Goal: Task Accomplishment & Management: Manage account settings

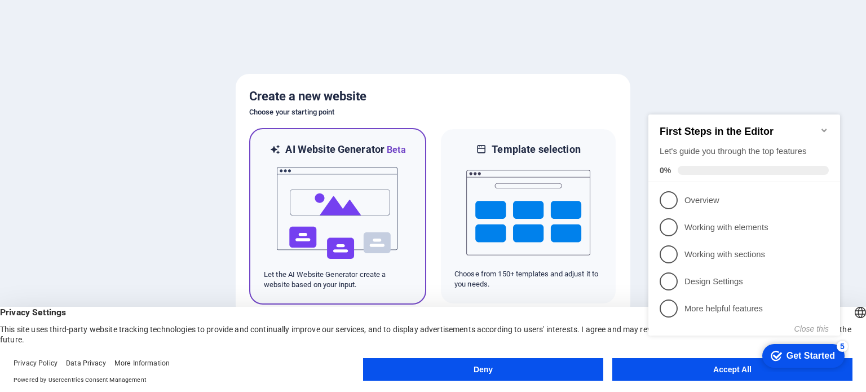
click at [331, 205] on img at bounding box center [338, 213] width 124 height 113
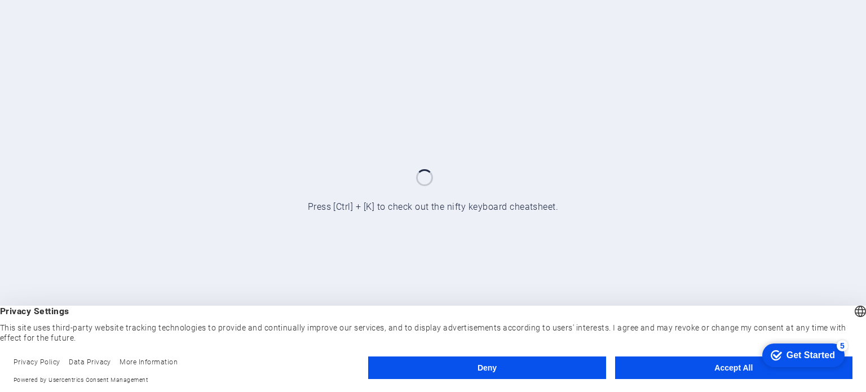
click at [723, 370] on button "Accept All" at bounding box center [733, 367] width 237 height 23
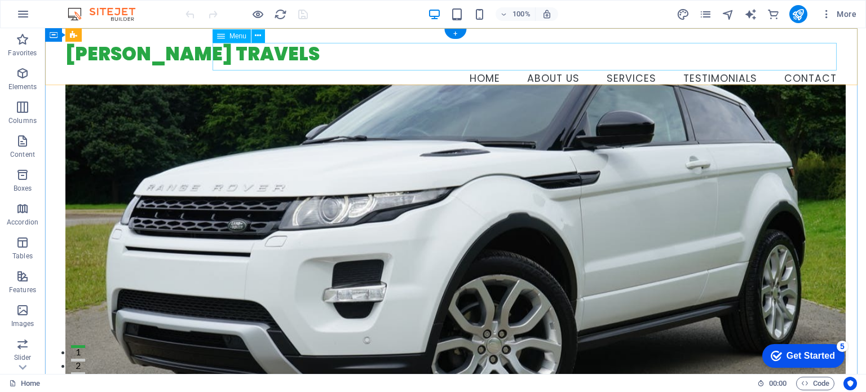
click at [617, 65] on nav "Home About Us Services Testimonials Contact" at bounding box center [454, 79] width 779 height 28
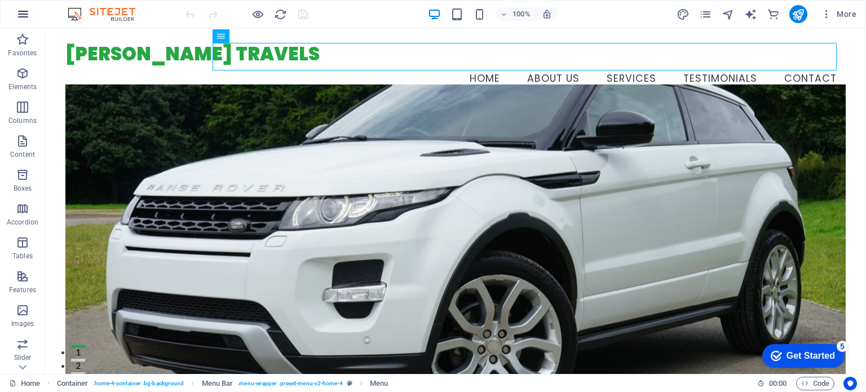
click at [23, 10] on icon "button" at bounding box center [23, 14] width 14 height 14
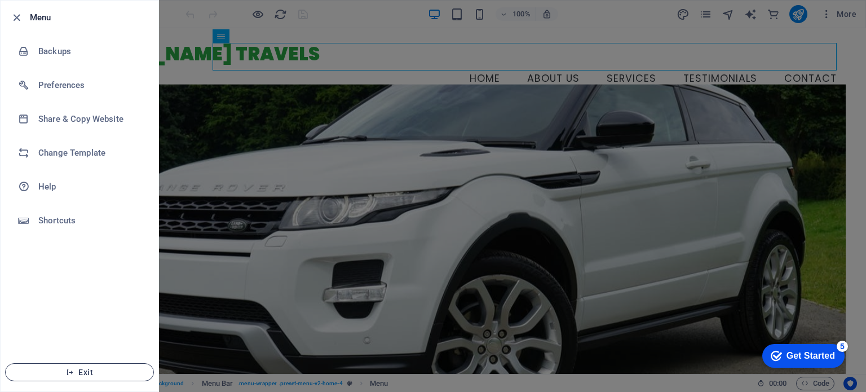
click at [92, 369] on span "Exit" at bounding box center [80, 371] width 130 height 9
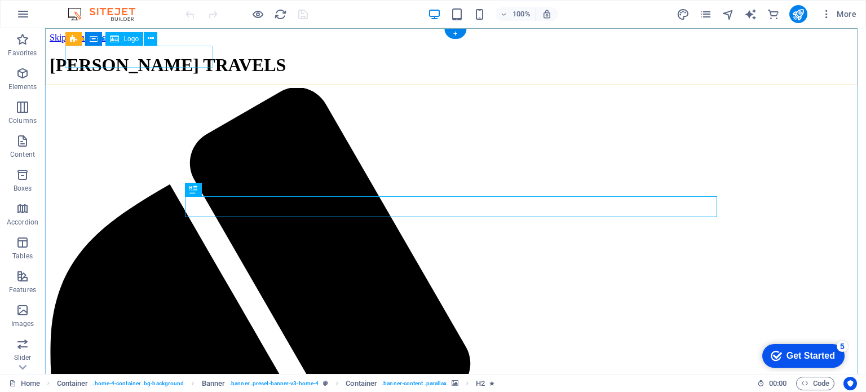
click at [144, 60] on div "[PERSON_NAME] TRAVELS" at bounding box center [456, 65] width 812 height 21
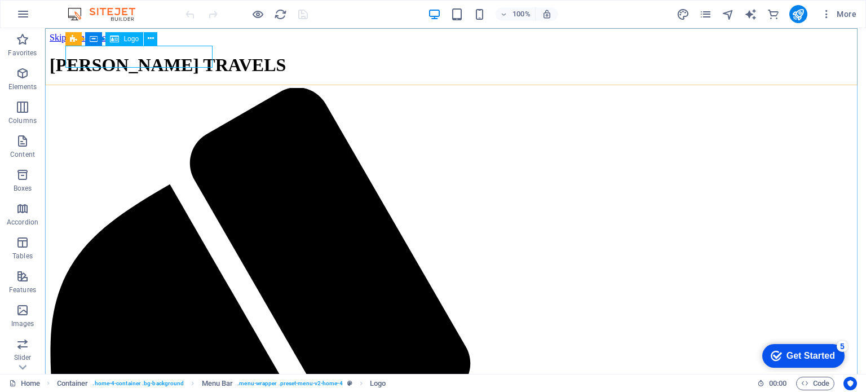
click at [122, 37] on div "Logo" at bounding box center [124, 39] width 38 height 14
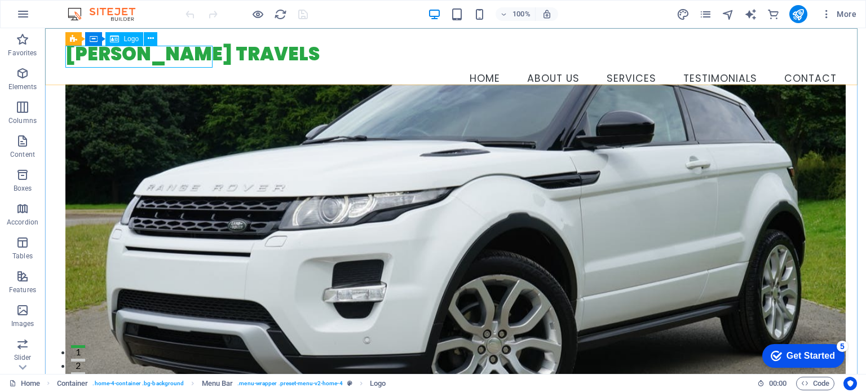
click at [117, 40] on icon at bounding box center [114, 39] width 9 height 14
select select "px"
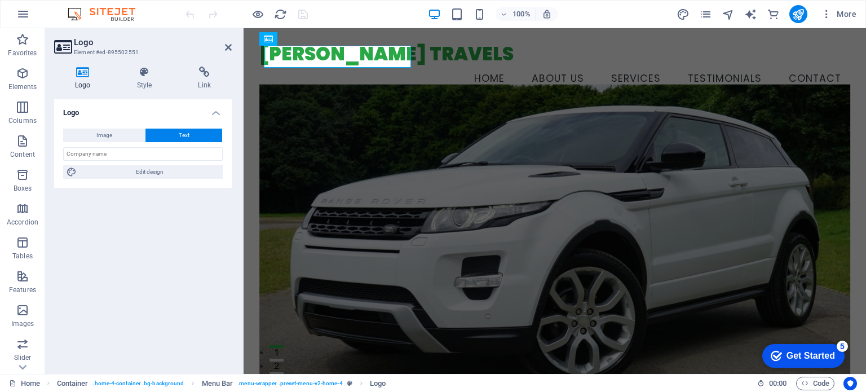
click at [117, 40] on div "Logo Element #ed-895502551 Logo Style Link Logo Image Text Drag files here, cli…" at bounding box center [455, 201] width 821 height 346
click at [122, 129] on button "Image" at bounding box center [104, 136] width 82 height 14
select select "DISABLED_OPTION_VALUE"
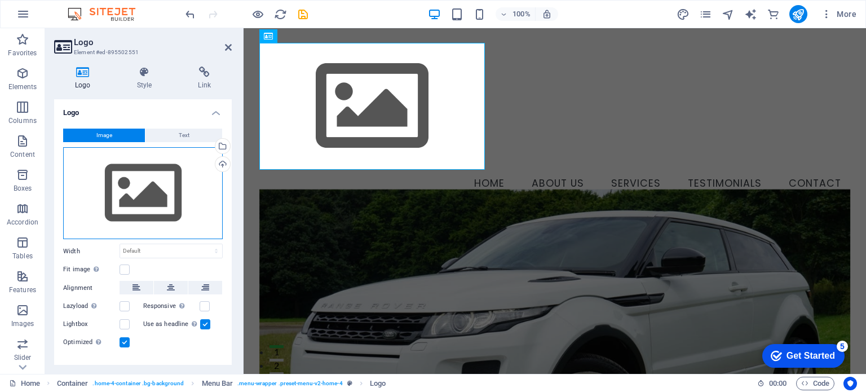
click at [148, 188] on div "Drag files here, click to choose files or select files from Files or our free s…" at bounding box center [143, 193] width 160 height 92
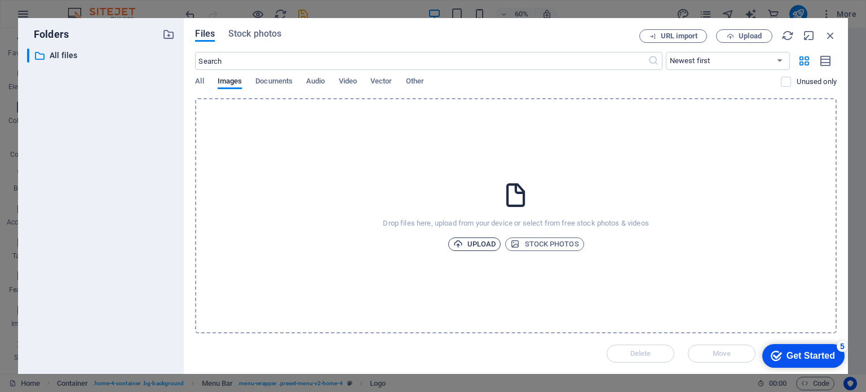
click at [483, 239] on span "Upload" at bounding box center [474, 244] width 43 height 14
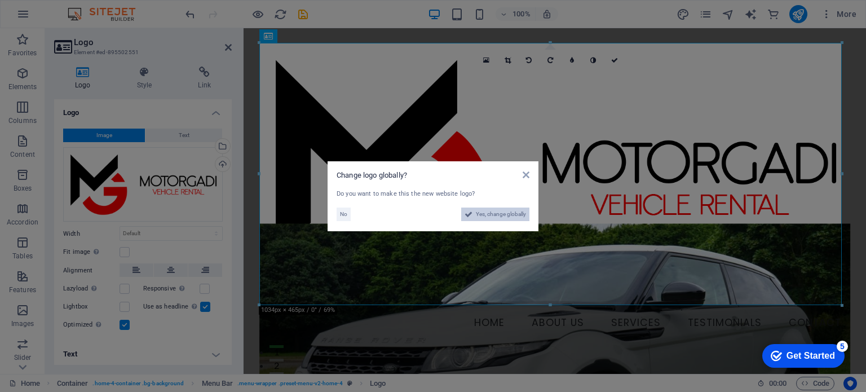
click at [493, 216] on span "Yes, change globally" at bounding box center [501, 214] width 50 height 14
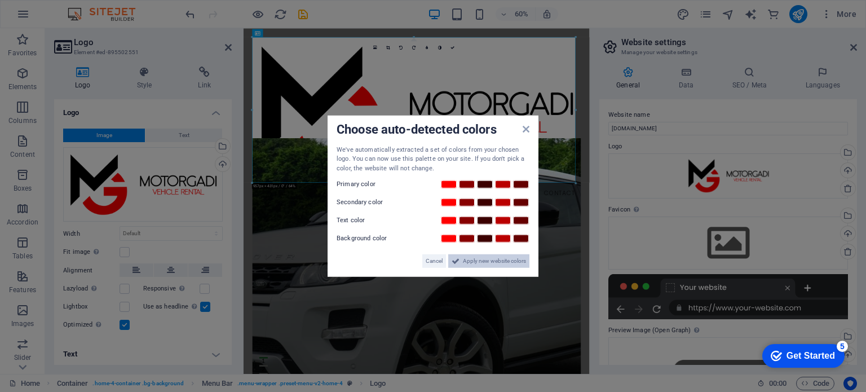
click at [497, 263] on span "Apply new website colors" at bounding box center [494, 261] width 63 height 14
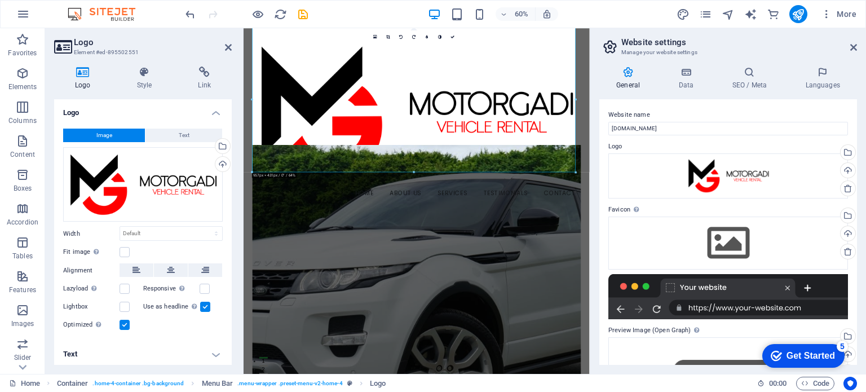
scroll to position [56, 0]
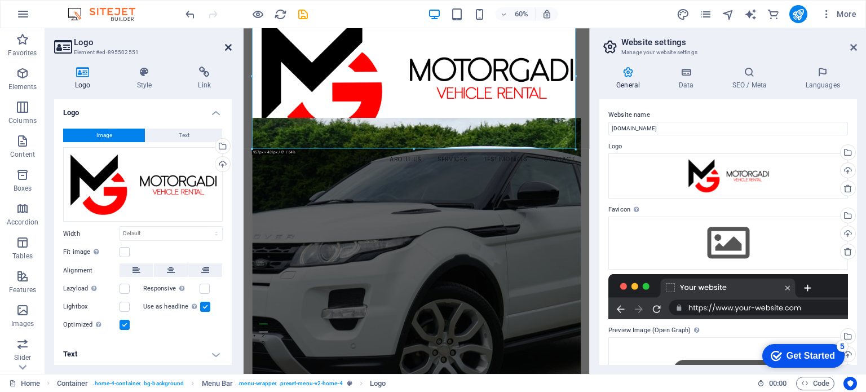
click at [228, 47] on icon at bounding box center [228, 47] width 7 height 9
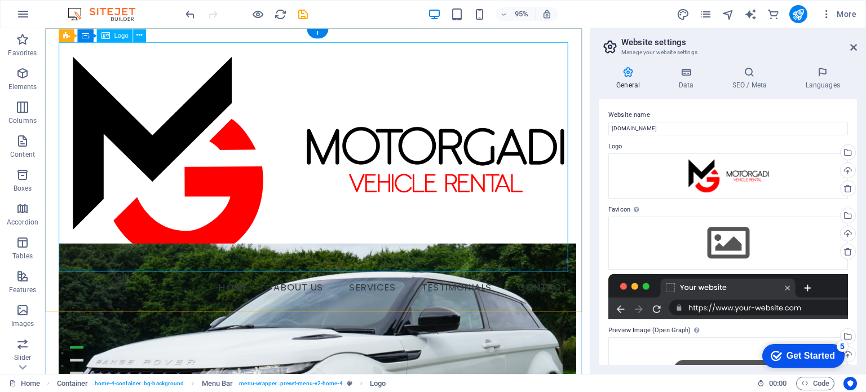
scroll to position [0, 0]
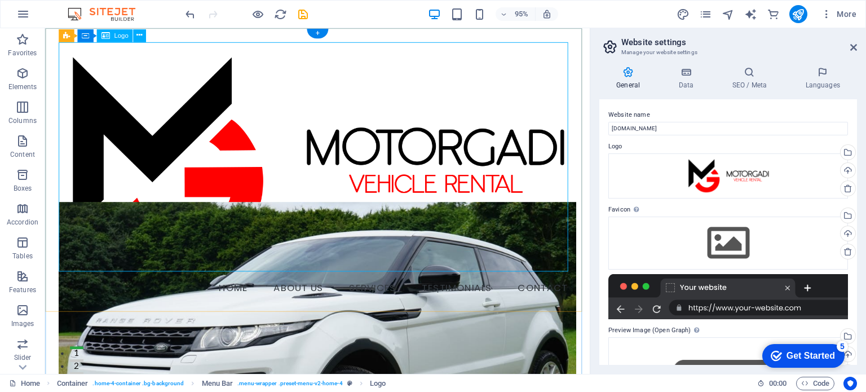
click at [379, 209] on div at bounding box center [331, 165] width 544 height 245
click at [485, 196] on div at bounding box center [331, 165] width 544 height 245
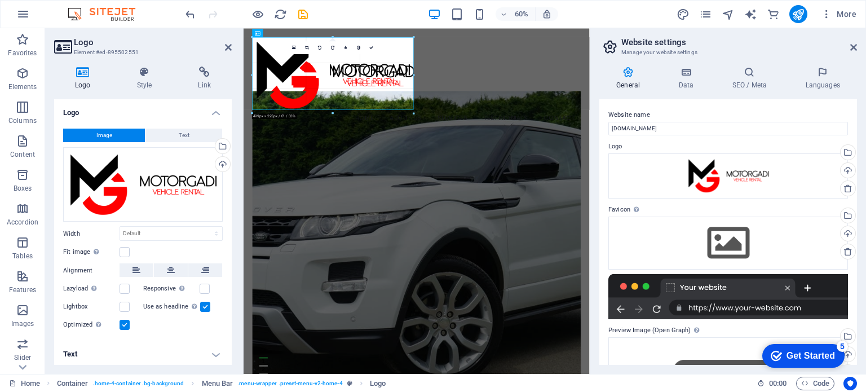
drag, startPoint x: 573, startPoint y: 182, endPoint x: 270, endPoint y: 60, distance: 326.8
type input "477"
select select "px"
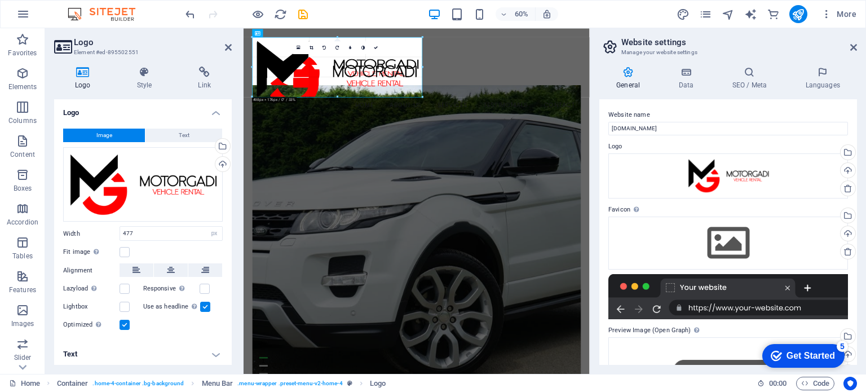
drag, startPoint x: 413, startPoint y: 108, endPoint x: 279, endPoint y: 87, distance: 135.2
type input "503"
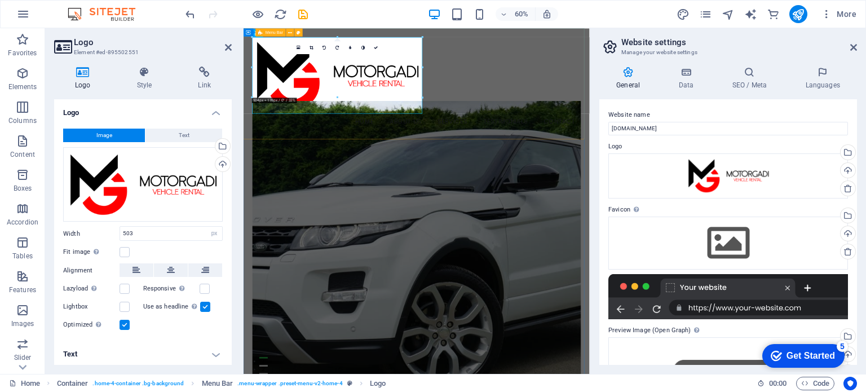
click at [623, 127] on div "Menu Home About Us Services Testimonials Contact" at bounding box center [531, 120] width 577 height 184
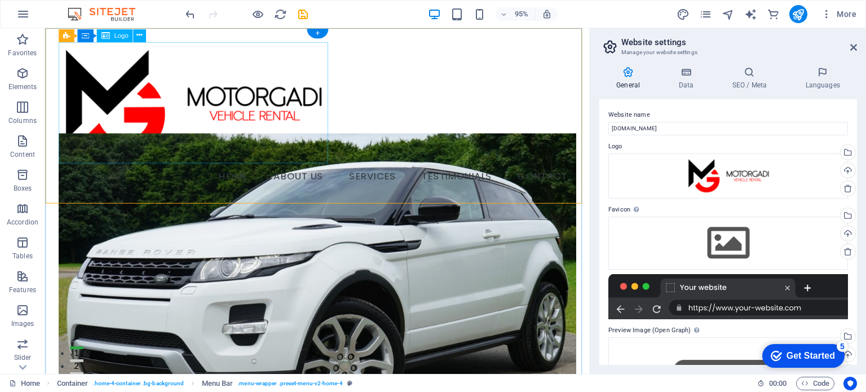
click at [262, 84] on div at bounding box center [331, 106] width 544 height 127
select select "px"
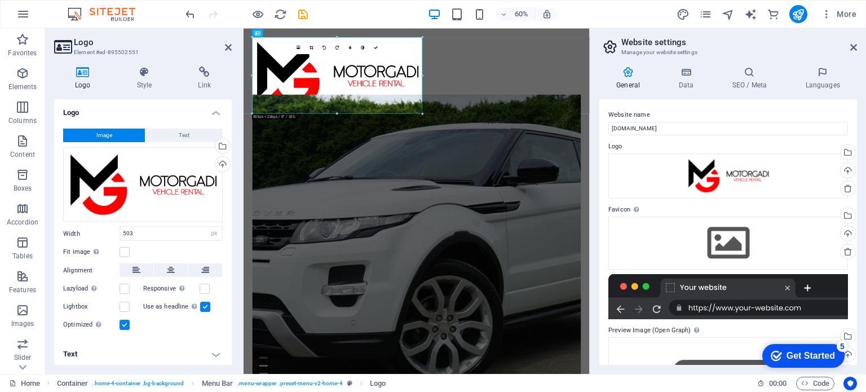
scroll to position [1, 0]
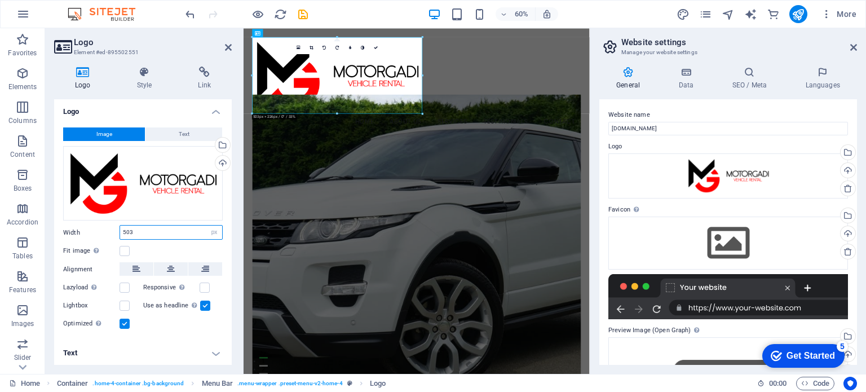
click at [188, 231] on input "503" at bounding box center [171, 232] width 102 height 14
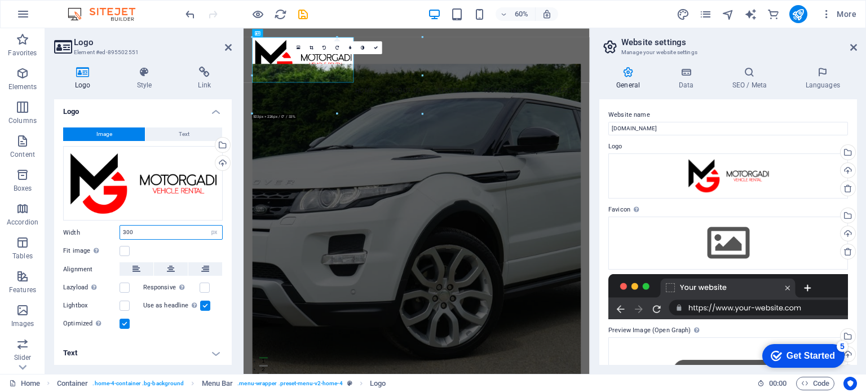
type input "300"
click at [184, 246] on div "Fit image Automatically fit image to a fixed width and height" at bounding box center [143, 251] width 160 height 14
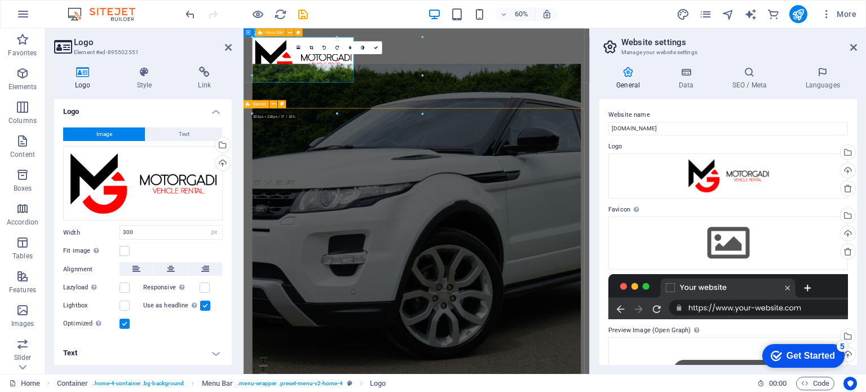
click at [643, 90] on div "Menu Home About Us Services Testimonials Contact" at bounding box center [531, 94] width 577 height 133
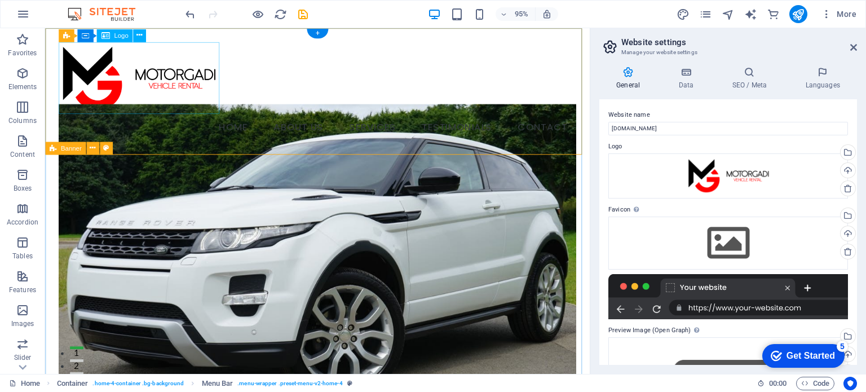
click at [145, 77] on div at bounding box center [331, 81] width 544 height 76
select select "px"
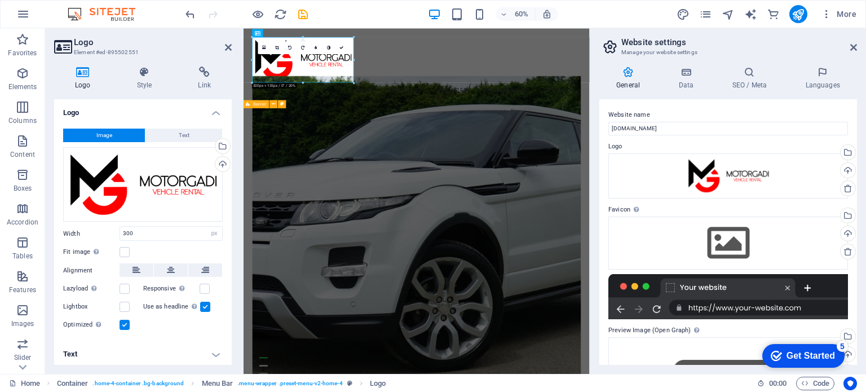
click at [140, 74] on icon at bounding box center [144, 72] width 57 height 11
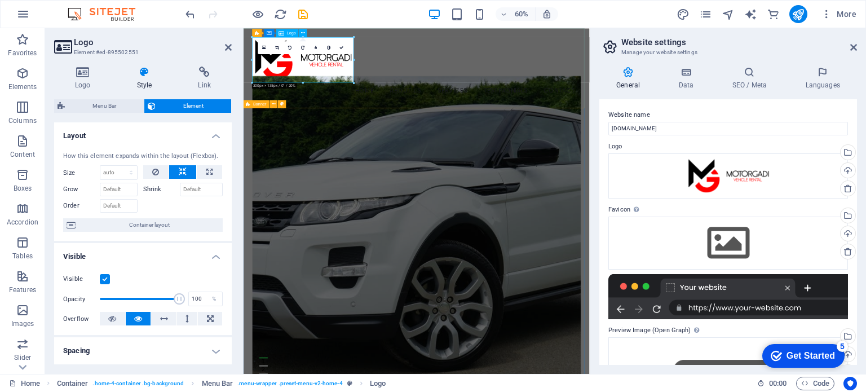
click at [357, 102] on div at bounding box center [532, 81] width 548 height 76
click at [74, 72] on icon at bounding box center [82, 72] width 57 height 11
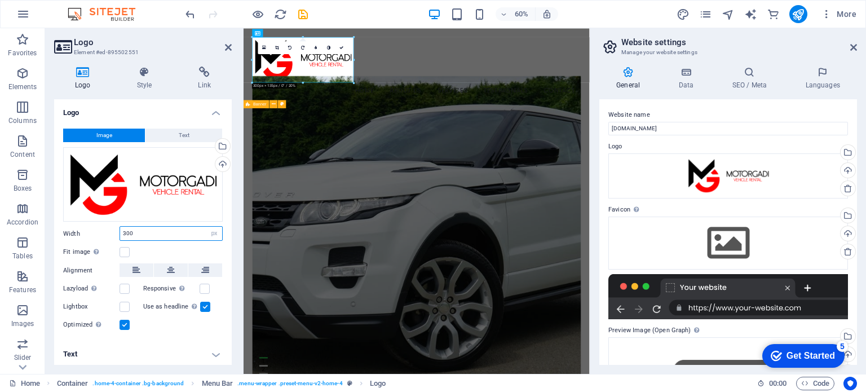
click at [152, 233] on input "300" at bounding box center [171, 234] width 102 height 14
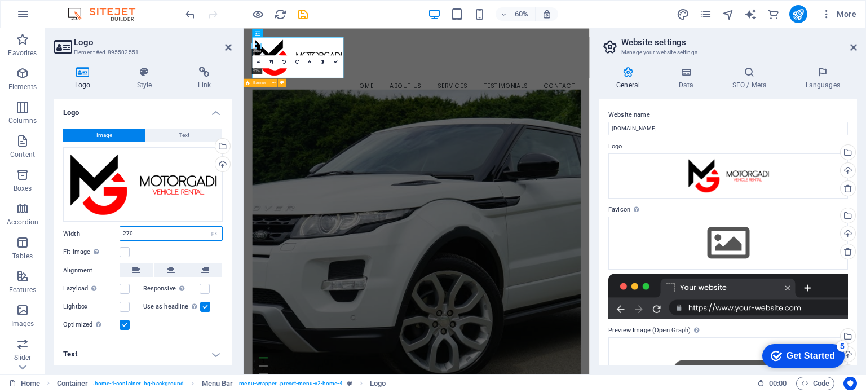
type input "270"
click at [171, 248] on div "Fit image Automatically fit image to a fixed width and height" at bounding box center [143, 252] width 160 height 14
click at [574, 196] on figure at bounding box center [532, 393] width 548 height 525
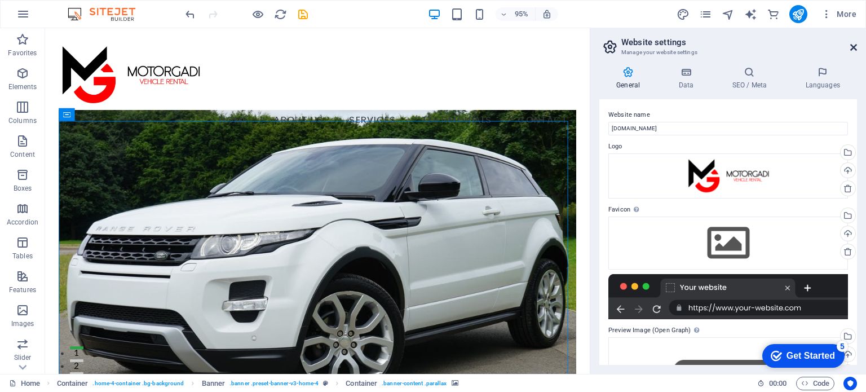
click at [854, 47] on icon at bounding box center [853, 47] width 7 height 9
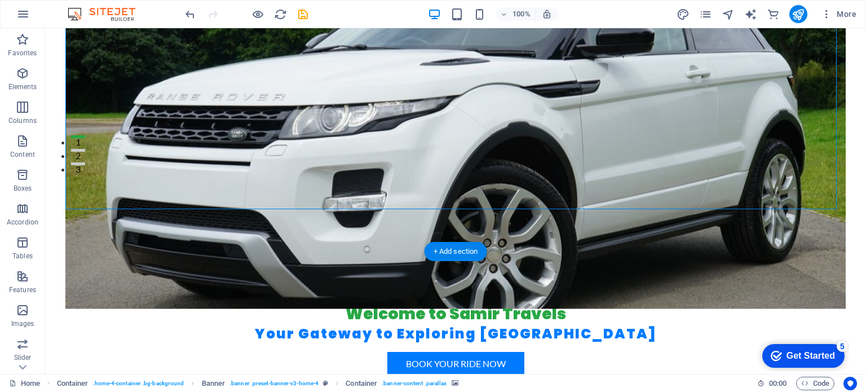
scroll to position [225, 0]
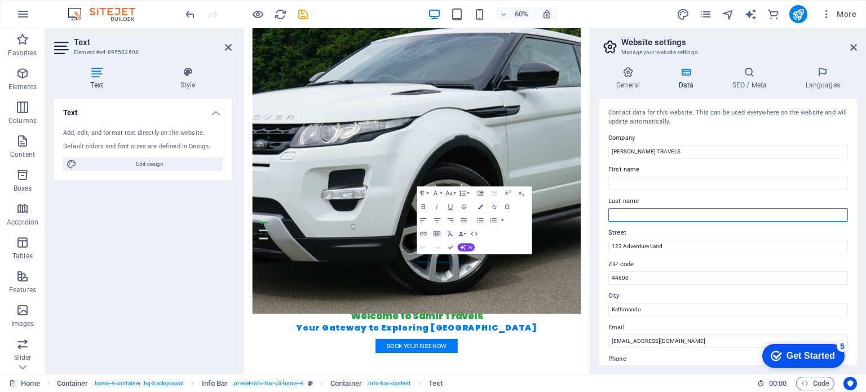
drag, startPoint x: 339, startPoint y: 185, endPoint x: 615, endPoint y: 214, distance: 278.2
click at [615, 214] on input "Last name" at bounding box center [728, 215] width 240 height 14
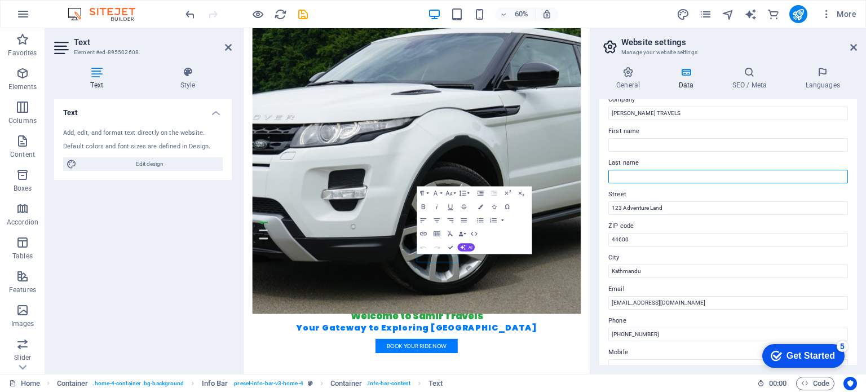
scroll to position [56, 0]
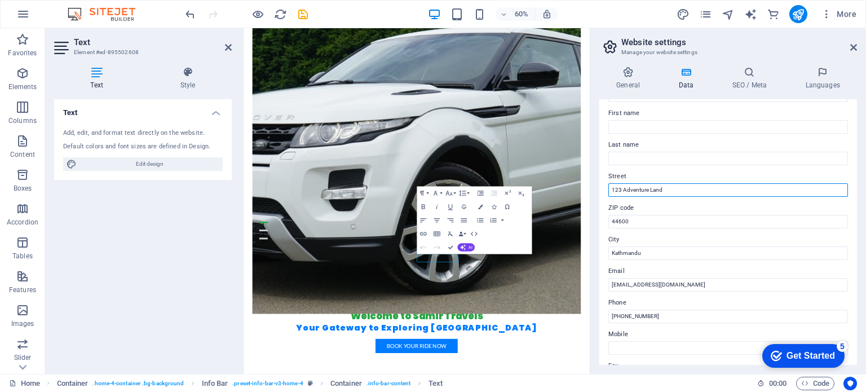
click at [670, 188] on input "123 Adventure Land" at bounding box center [728, 190] width 240 height 14
type input "[PERSON_NAME], [GEOGRAPHIC_DATA]"
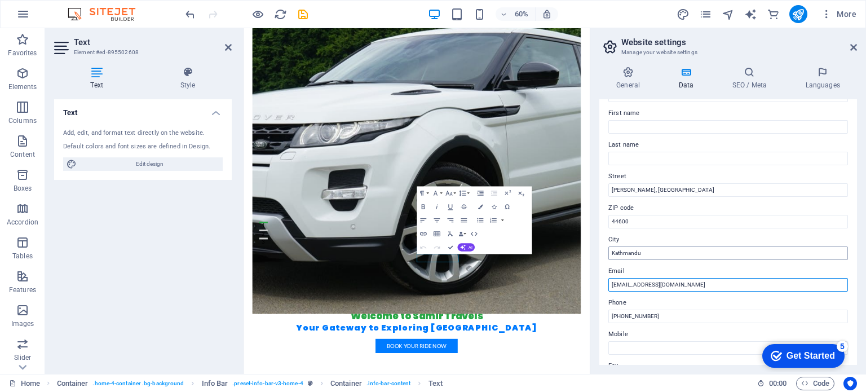
type input "[EMAIL_ADDRESS][DOMAIN_NAME]"
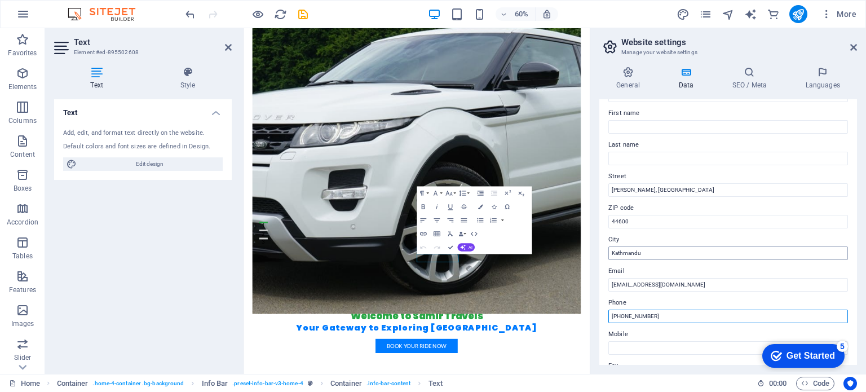
type input "[PHONE_NUMBER]"
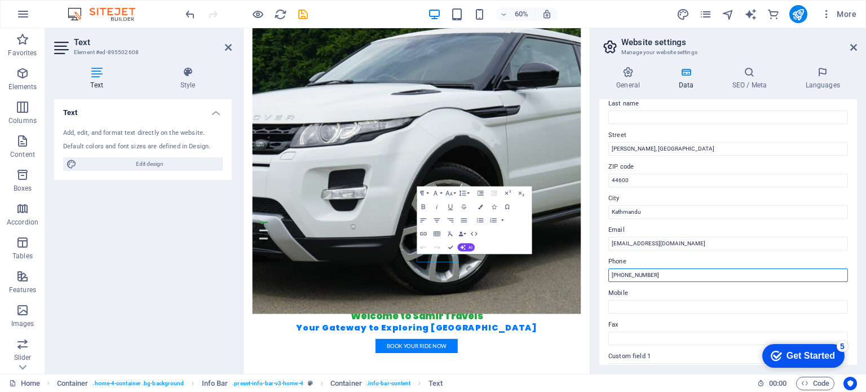
scroll to position [113, 0]
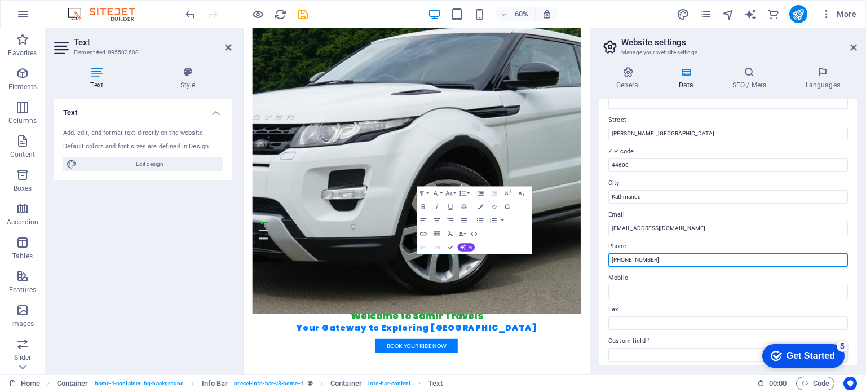
click at [676, 255] on input "[PHONE_NUMBER]" at bounding box center [728, 260] width 240 height 14
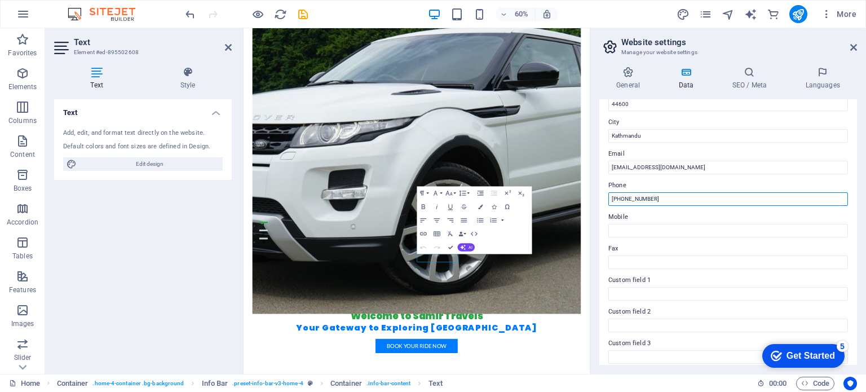
scroll to position [163, 0]
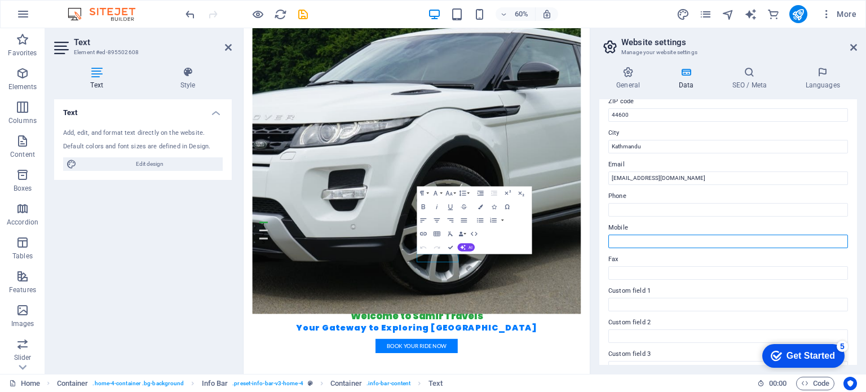
click at [674, 240] on input "Mobile" at bounding box center [728, 241] width 240 height 14
paste input "[PHONE_NUMBER]"
type input "[PHONE_NUMBER]"
click at [851, 47] on icon at bounding box center [853, 47] width 7 height 9
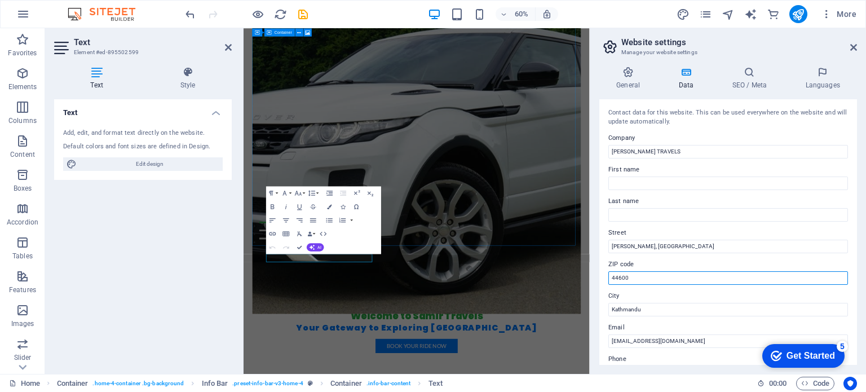
click at [652, 277] on input "44600" at bounding box center [728, 278] width 240 height 14
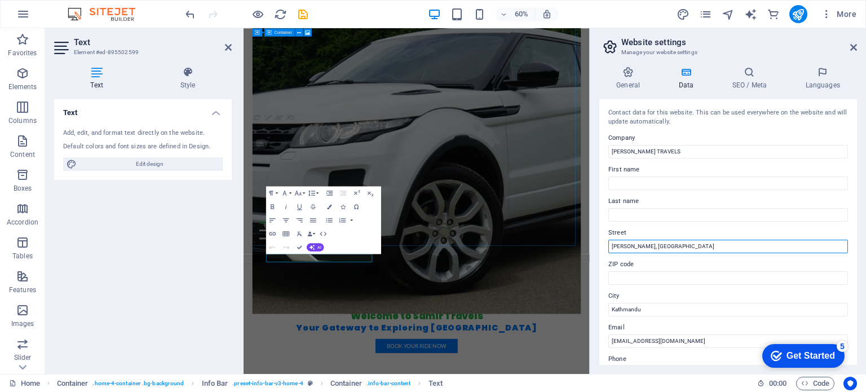
click at [688, 246] on input "[PERSON_NAME], [GEOGRAPHIC_DATA]" at bounding box center [728, 247] width 240 height 14
type input "Dhumbarahi"
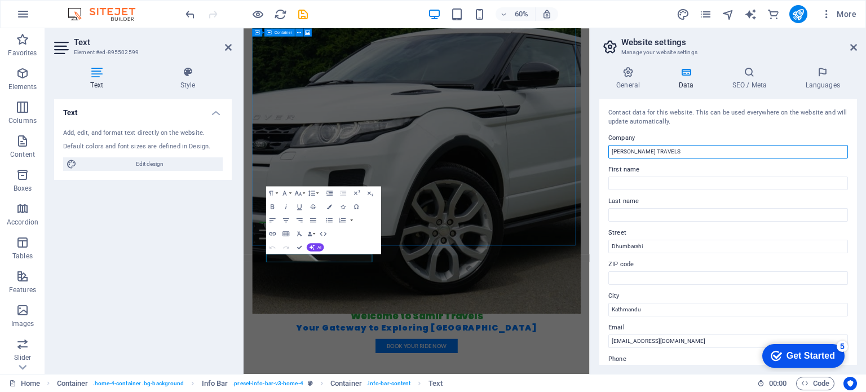
click at [672, 150] on input "[PERSON_NAME] TRAVELS" at bounding box center [728, 152] width 240 height 14
type input "Motor Gadi Rental"
click at [853, 52] on header "Website settings Manage your website settings" at bounding box center [728, 42] width 255 height 29
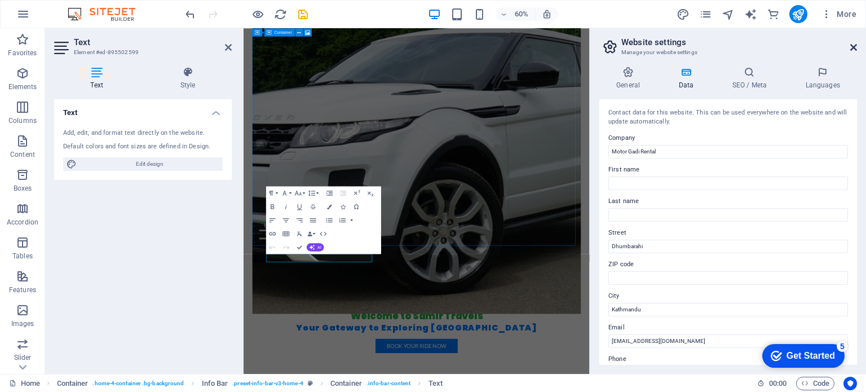
click at [855, 49] on icon at bounding box center [853, 47] width 7 height 9
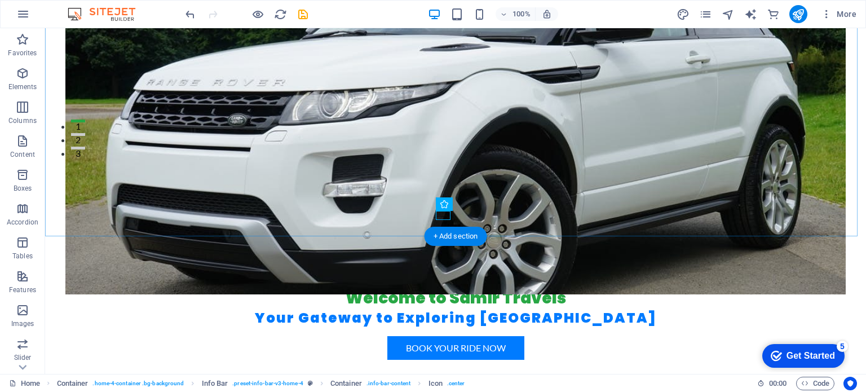
click at [457, 239] on div "+ Add section" at bounding box center [455, 236] width 63 height 19
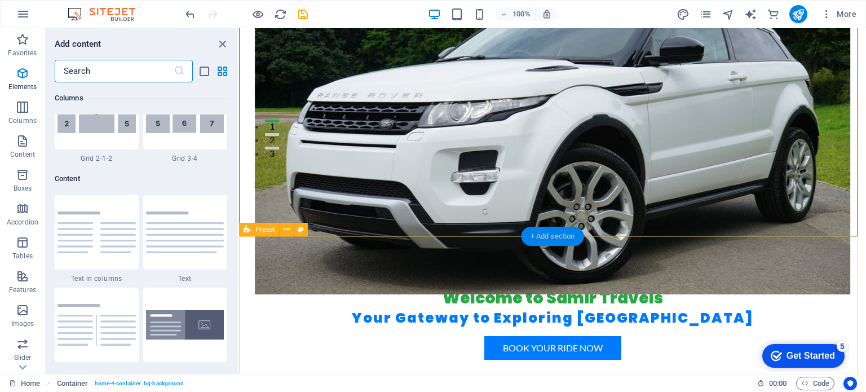
scroll to position [1972, 0]
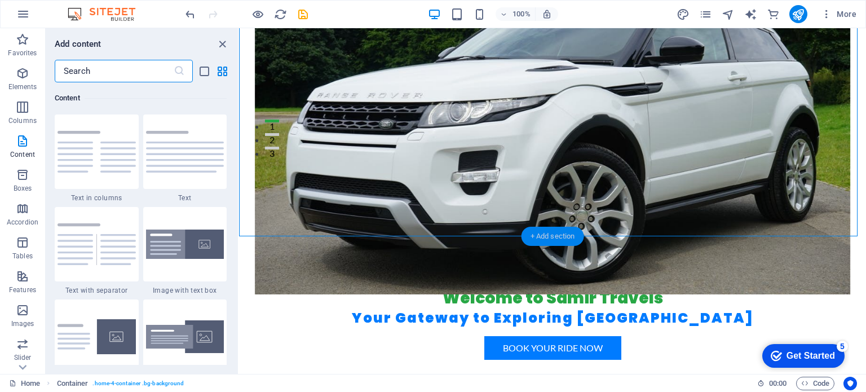
click at [560, 236] on div "+ Add section" at bounding box center [552, 236] width 63 height 19
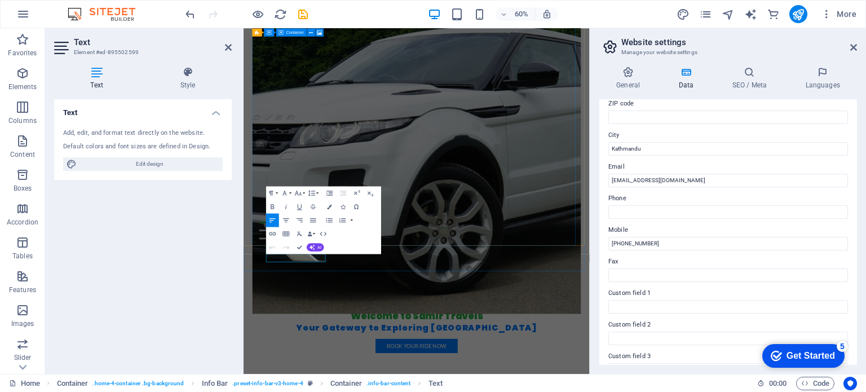
scroll to position [169, 0]
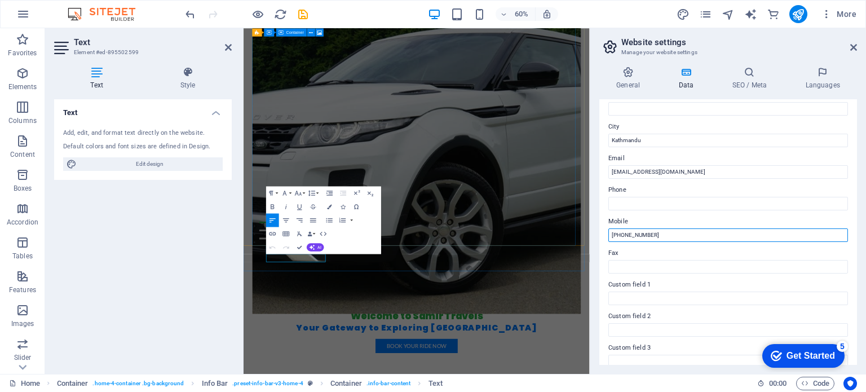
click at [680, 236] on input "[PHONE_NUMBER]" at bounding box center [728, 235] width 240 height 14
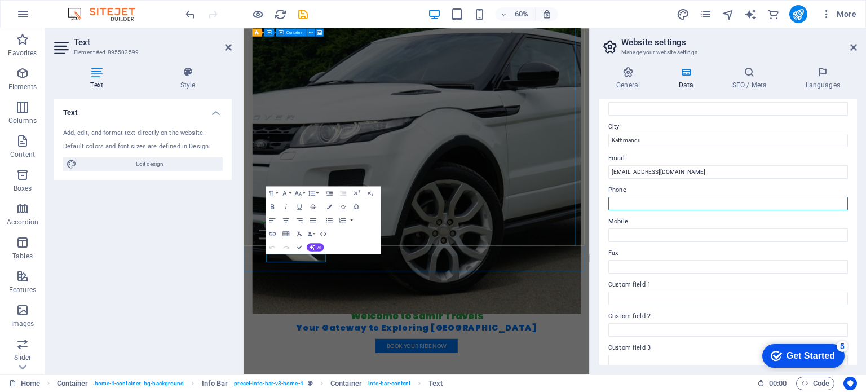
click at [633, 203] on input "Phone" at bounding box center [728, 204] width 240 height 14
paste input "[PHONE_NUMBER]"
type input "[PHONE_NUMBER]"
click at [854, 51] on icon at bounding box center [853, 47] width 7 height 9
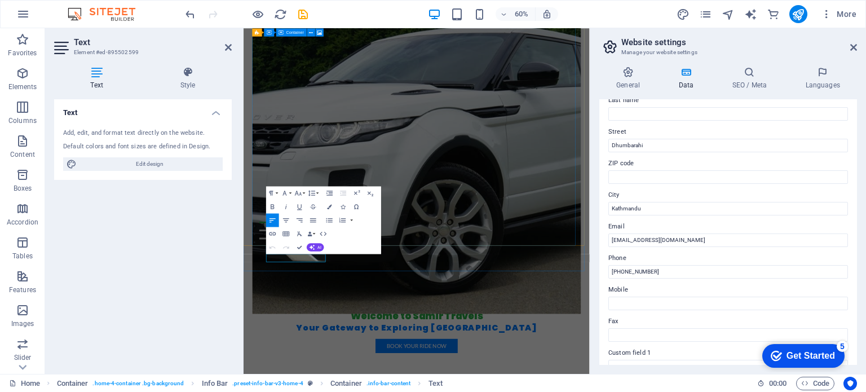
scroll to position [113, 0]
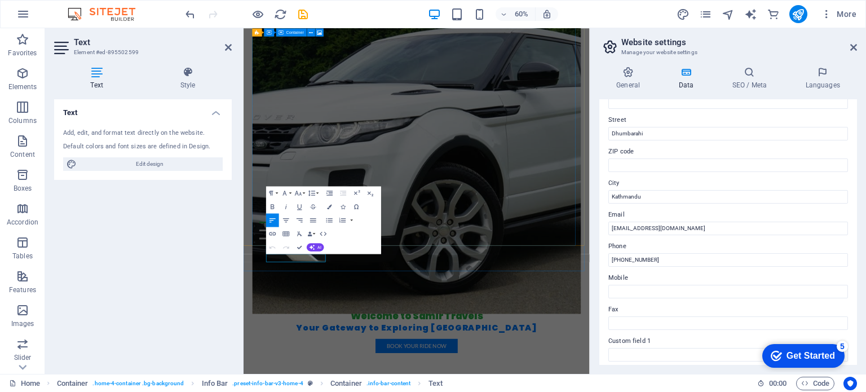
click at [668, 277] on label "Mobile" at bounding box center [728, 278] width 240 height 14
click at [668, 285] on input "Mobile" at bounding box center [728, 292] width 240 height 14
click at [690, 254] on input "[PHONE_NUMBER]" at bounding box center [728, 260] width 240 height 14
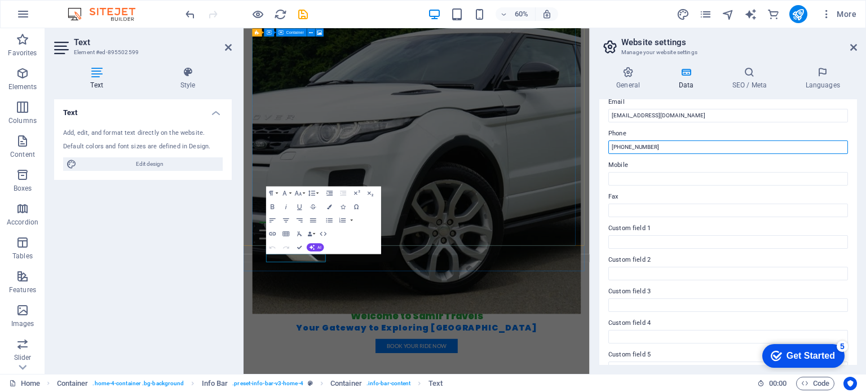
scroll to position [275, 0]
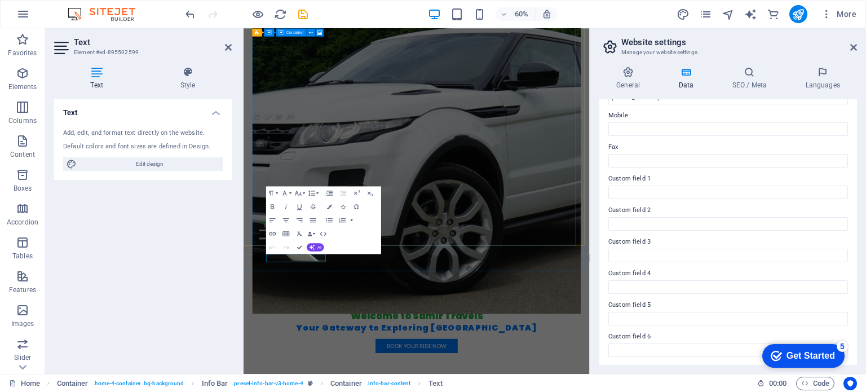
click at [813, 361] on div "Get Started" at bounding box center [810, 356] width 48 height 10
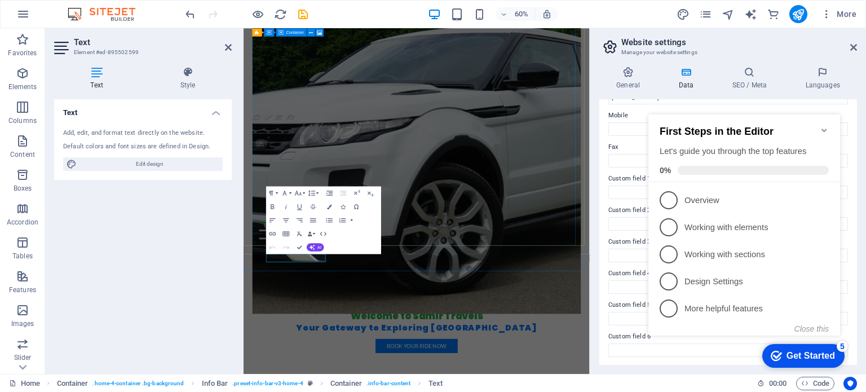
click at [825, 126] on icon "Minimize checklist" at bounding box center [824, 130] width 9 height 9
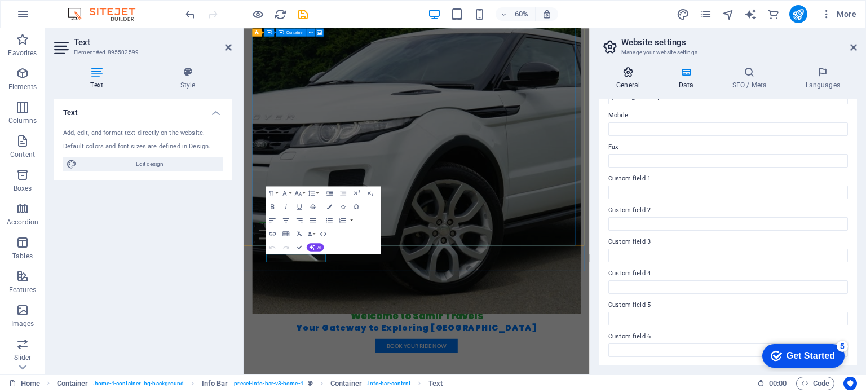
click at [624, 82] on h4 "General" at bounding box center [630, 79] width 62 height 24
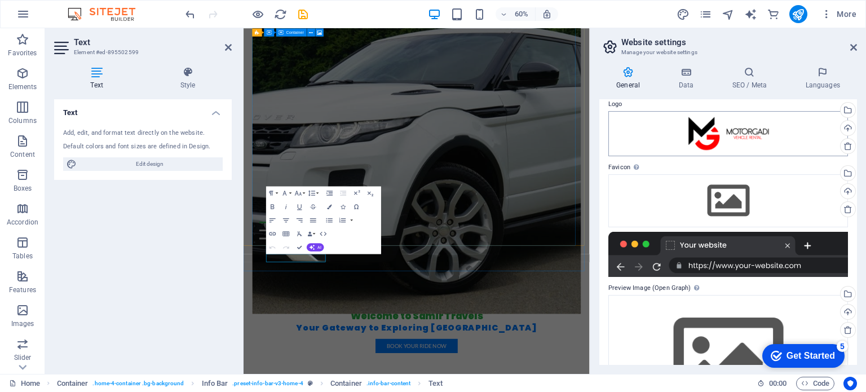
scroll to position [110, 0]
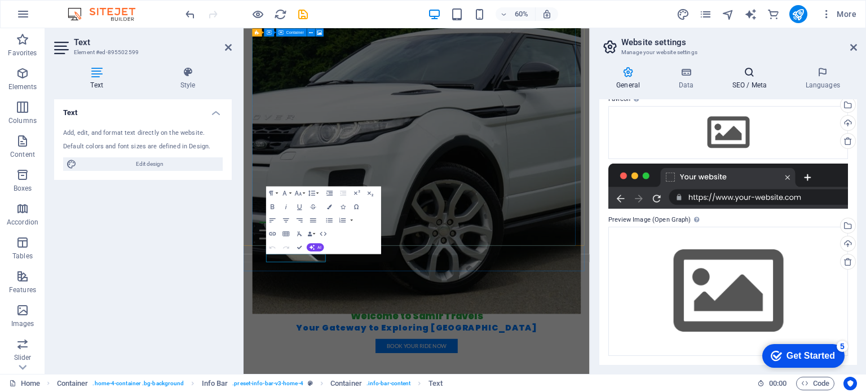
click at [754, 78] on h4 "SEO / Meta" at bounding box center [751, 79] width 73 height 24
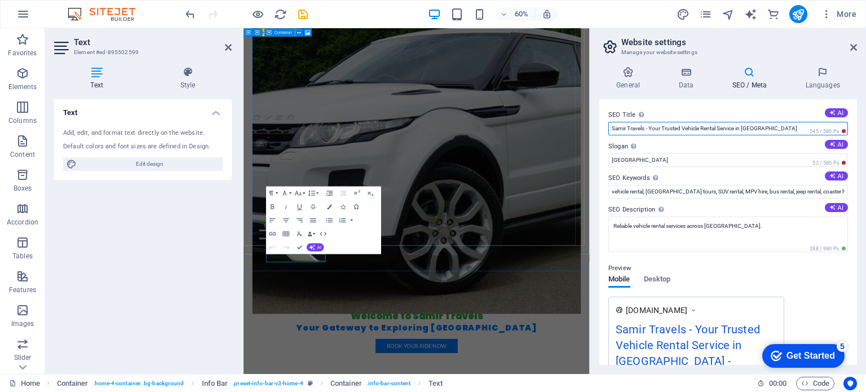
drag, startPoint x: 888, startPoint y: 156, endPoint x: 806, endPoint y: 185, distance: 87.5
click at [624, 125] on input "Samir Travels - Your Trusted Vehicle Rental Service in [GEOGRAPHIC_DATA]" at bounding box center [728, 129] width 240 height 14
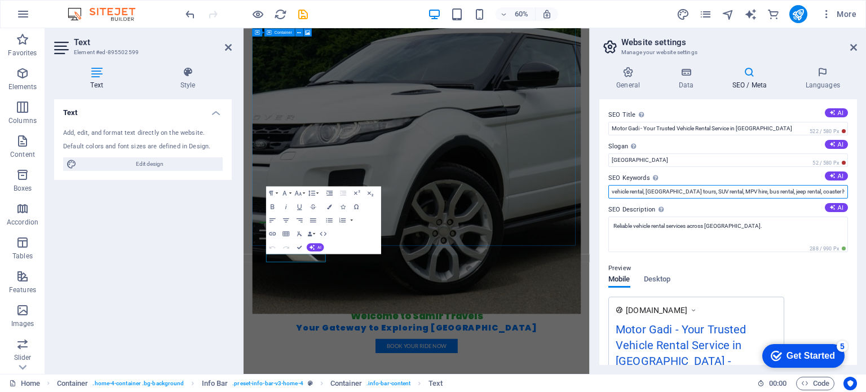
click at [680, 191] on input "vehicle rental, [GEOGRAPHIC_DATA] tours, SUV rental, MPV hire, bus rental, jeep…" at bounding box center [728, 192] width 240 height 14
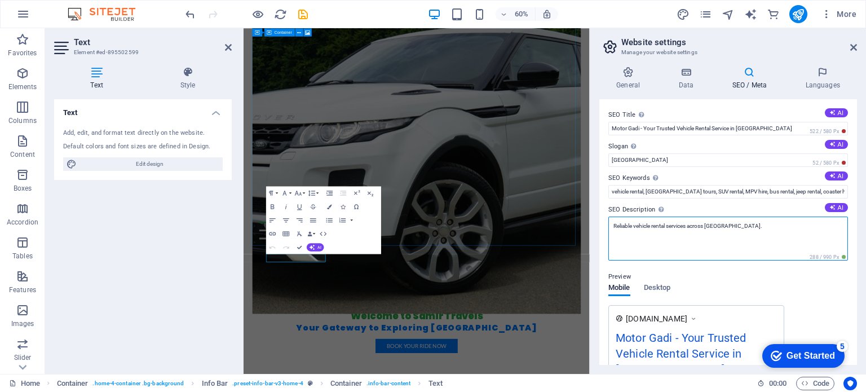
click at [756, 225] on textarea "Reliable vehicle rental services across [GEOGRAPHIC_DATA]." at bounding box center [728, 238] width 240 height 44
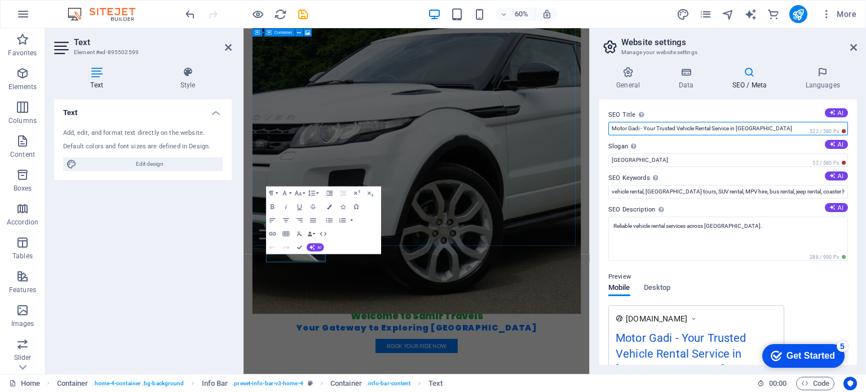
click at [639, 130] on input "Motor Gadi - Your Trusted Vehicle Rental Service in [GEOGRAPHIC_DATA]" at bounding box center [728, 129] width 240 height 14
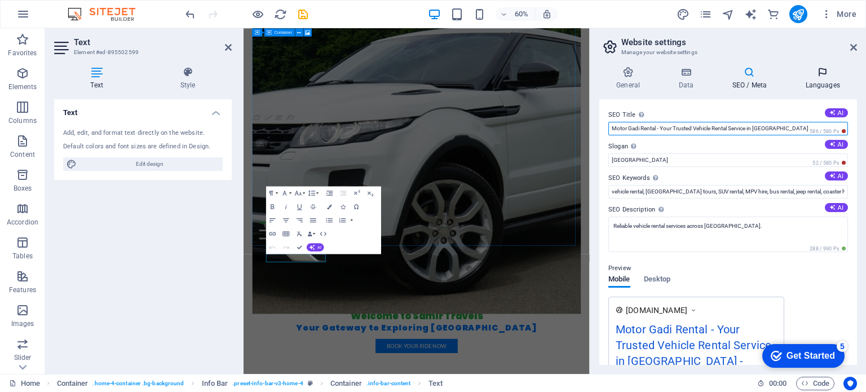
type input "Motor Gadi Rental - Your Trusted Vehicle Rental Service in [GEOGRAPHIC_DATA]"
click at [818, 83] on h4 "Languages" at bounding box center [822, 79] width 69 height 24
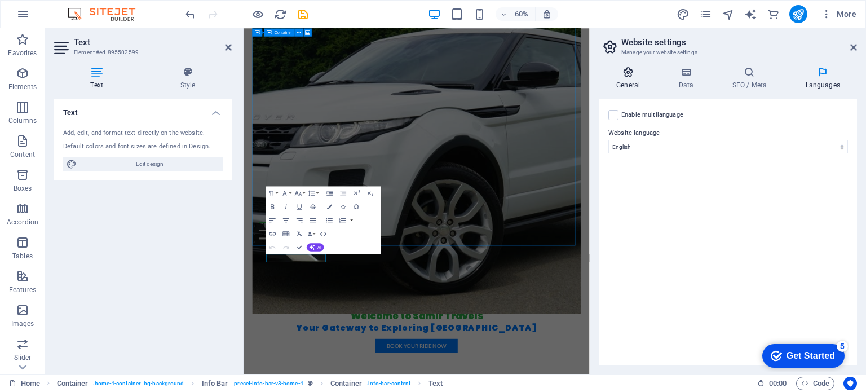
click at [628, 78] on h4 "General" at bounding box center [630, 79] width 62 height 24
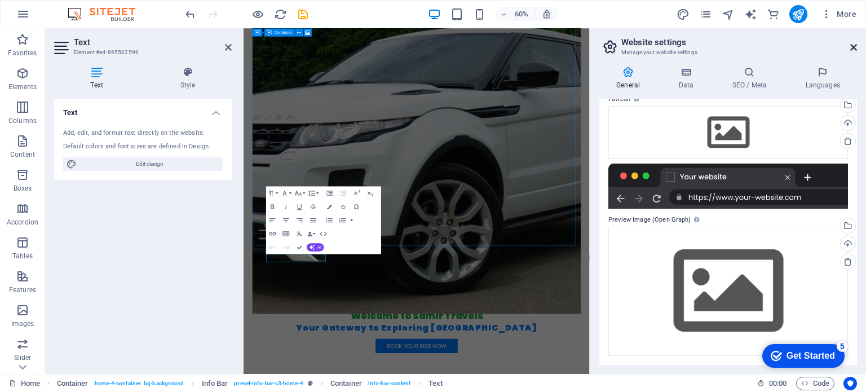
click at [852, 43] on icon at bounding box center [853, 47] width 7 height 9
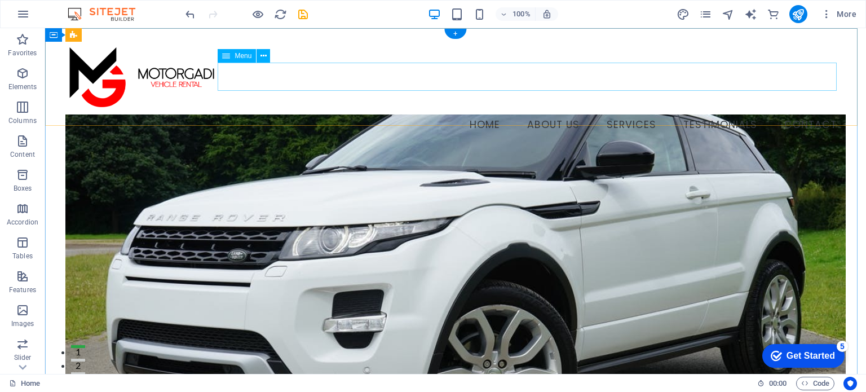
click at [541, 111] on nav "Home About Us Services Testimonials Contact" at bounding box center [454, 125] width 779 height 28
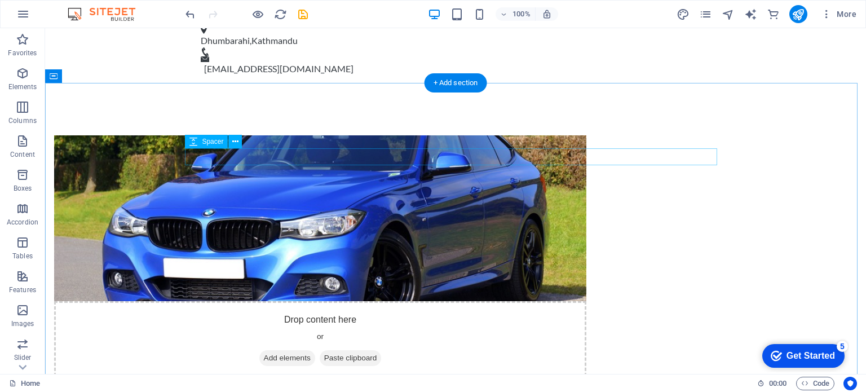
scroll to position [676, 0]
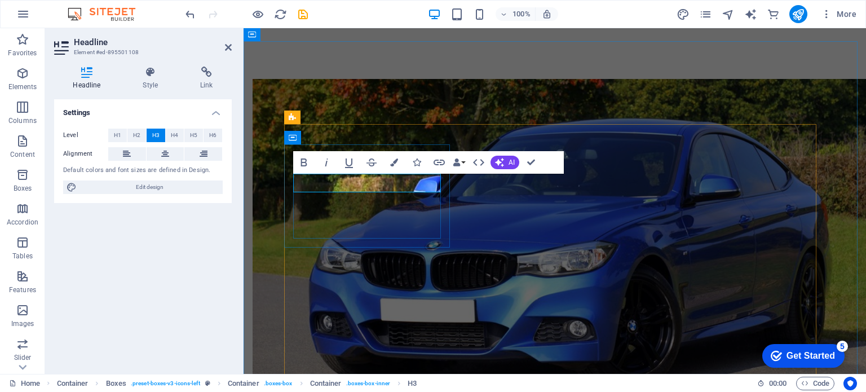
drag, startPoint x: 348, startPoint y: 183, endPoint x: 303, endPoint y: 182, distance: 45.1
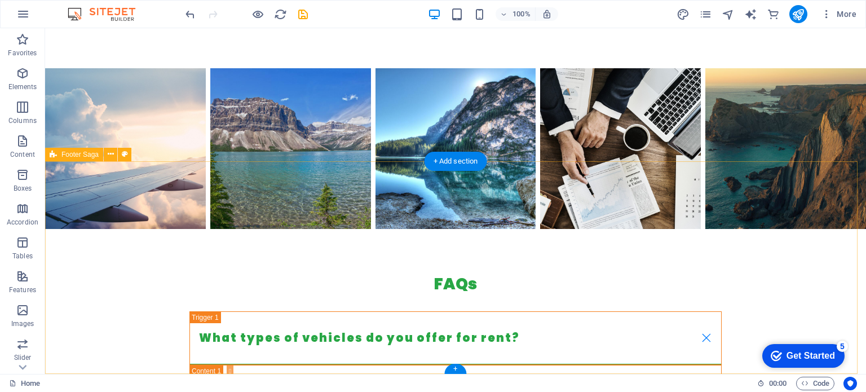
scroll to position [2293, 0]
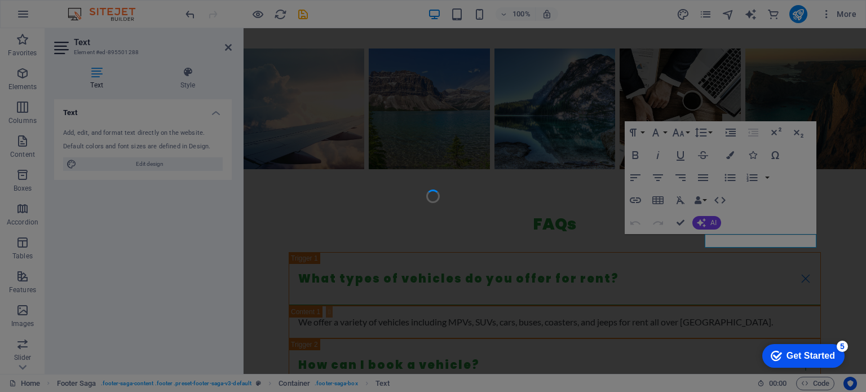
click at [732, 238] on div at bounding box center [433, 196] width 866 height 392
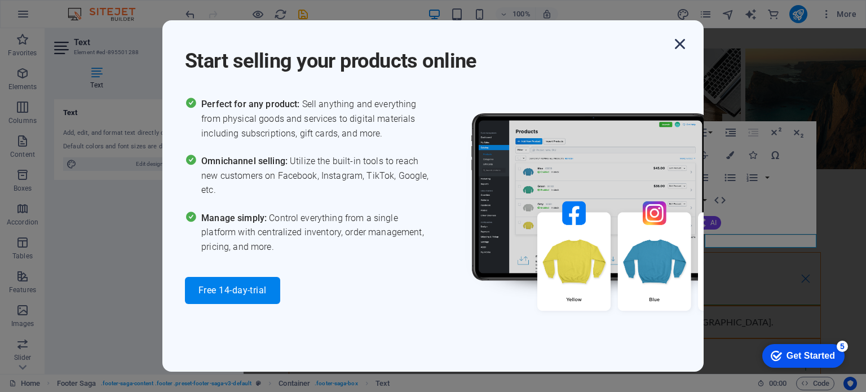
click at [672, 42] on icon "button" at bounding box center [680, 44] width 20 height 20
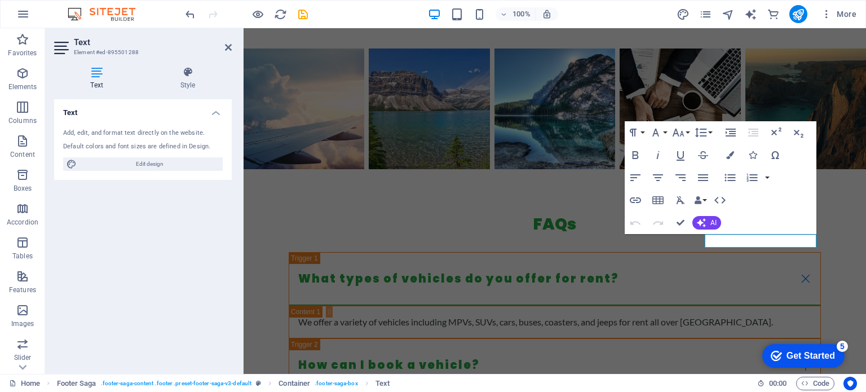
click at [735, 214] on div "Paragraph Format Normal Heading 1 Heading 2 Heading 3 Heading 4 Heading 5 Headi…" at bounding box center [720, 177] width 192 height 113
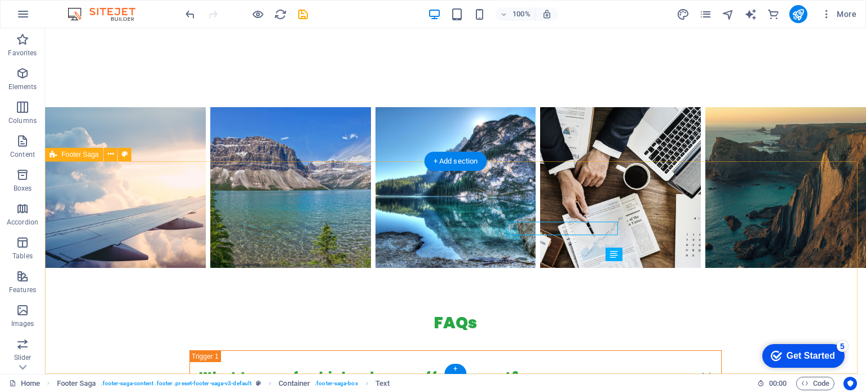
scroll to position [2293, 0]
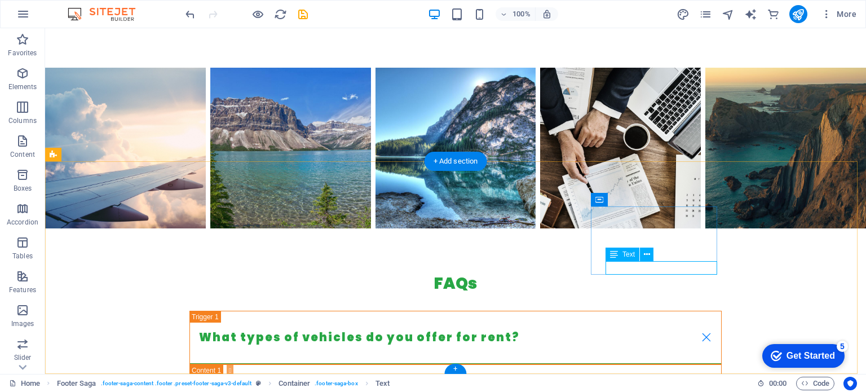
click at [623, 254] on span "Text" at bounding box center [628, 254] width 12 height 7
click at [645, 254] on icon at bounding box center [647, 255] width 6 height 12
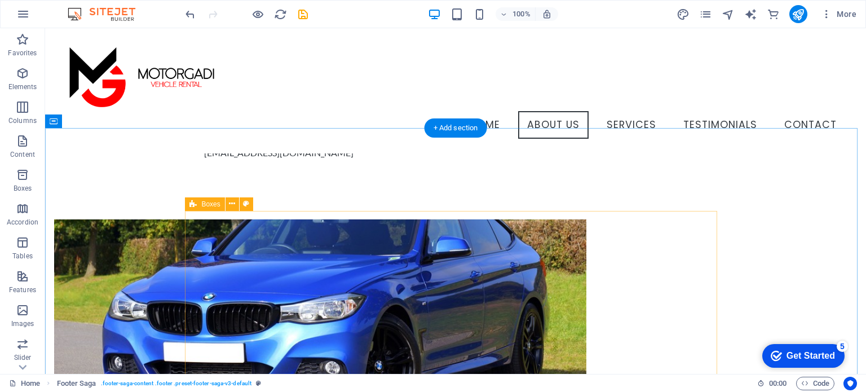
scroll to position [449, 0]
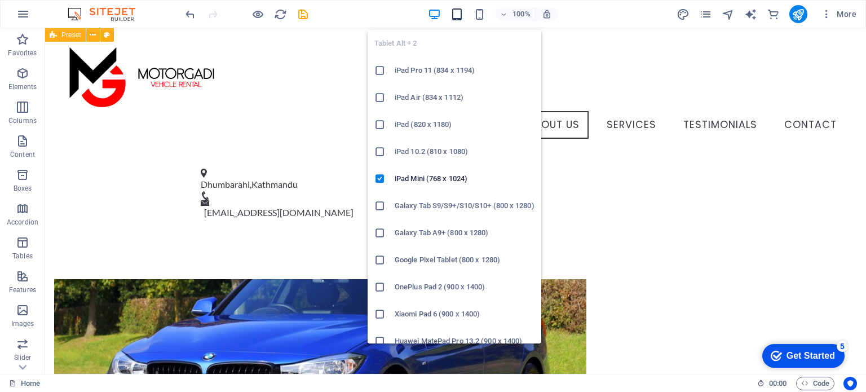
click at [458, 14] on icon "button" at bounding box center [456, 14] width 13 height 13
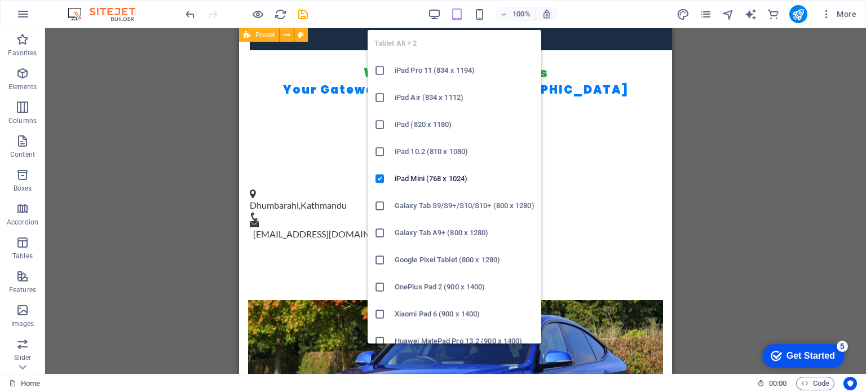
scroll to position [546, 0]
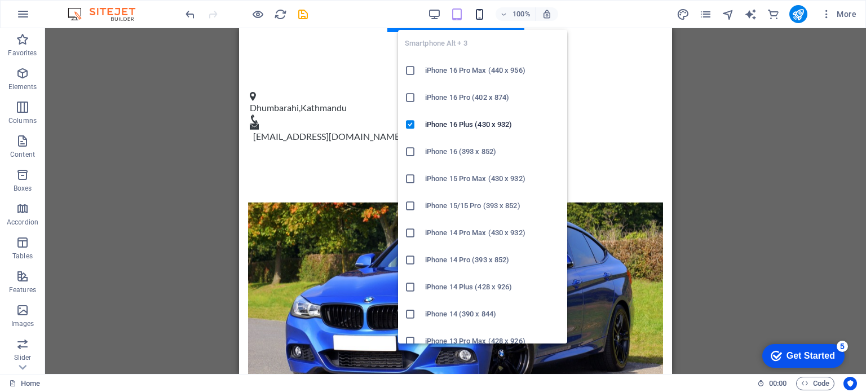
click at [479, 15] on icon "button" at bounding box center [479, 14] width 13 height 13
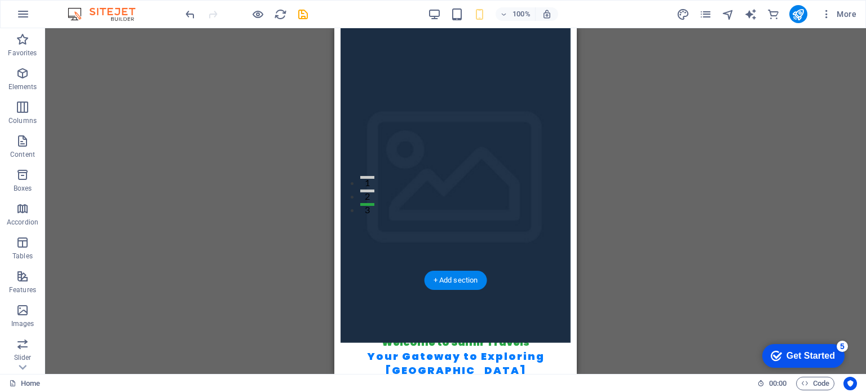
scroll to position [282, 0]
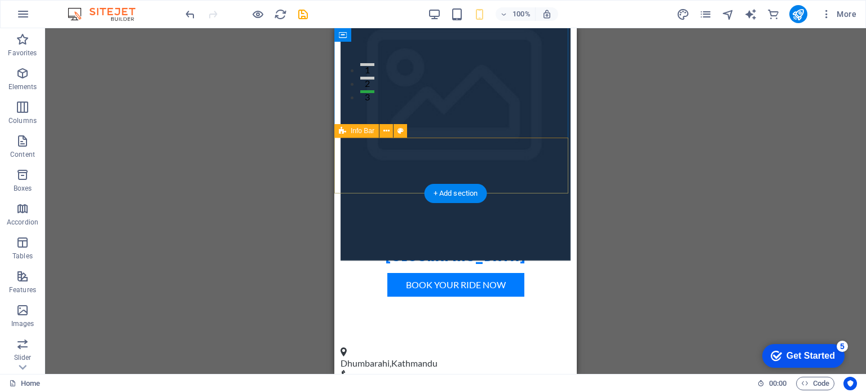
click at [524, 333] on div "[PERSON_NAME] , Kathmandu [EMAIL_ADDRESS][DOMAIN_NAME]" at bounding box center [455, 373] width 242 height 80
click at [529, 333] on div "[PERSON_NAME] , Kathmandu [EMAIL_ADDRESS][DOMAIN_NAME]" at bounding box center [455, 373] width 242 height 80
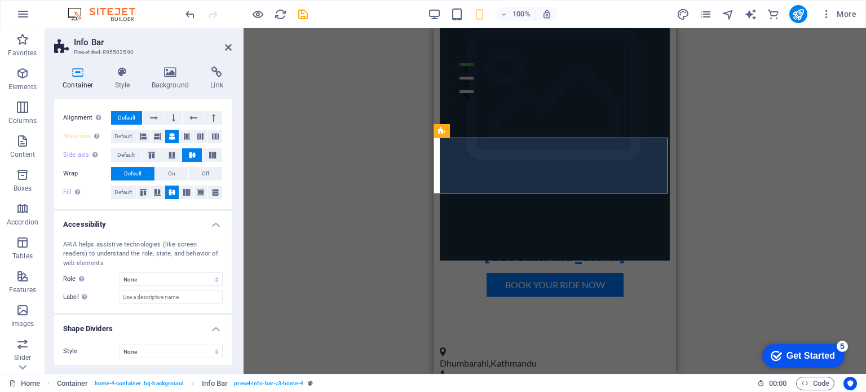
scroll to position [170, 0]
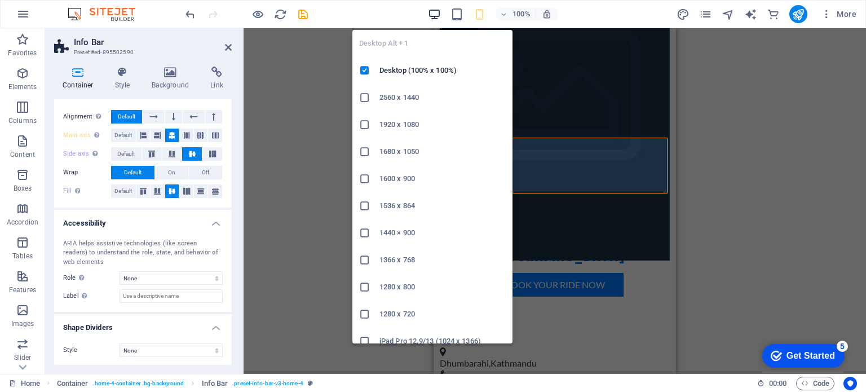
click at [441, 11] on icon "button" at bounding box center [434, 14] width 13 height 13
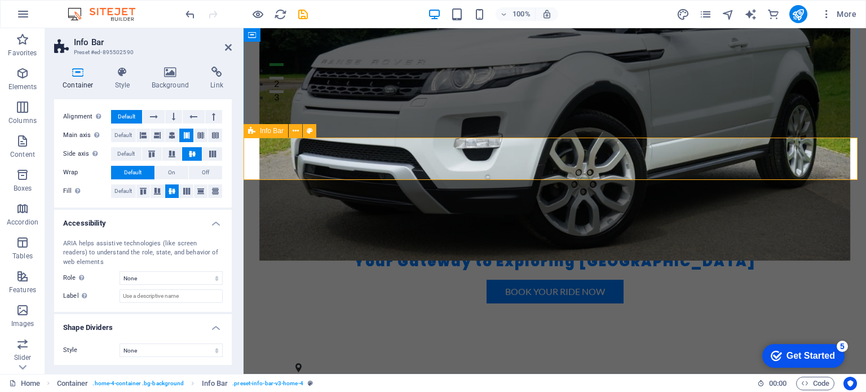
click at [566, 348] on div "[PERSON_NAME] , Kathmandu [EMAIL_ADDRESS][DOMAIN_NAME]" at bounding box center [554, 388] width 622 height 80
click at [544, 386] on figure at bounding box center [550, 390] width 510 height 9
click at [566, 348] on div "[PERSON_NAME] , Kathmandu [EMAIL_ADDRESS][DOMAIN_NAME]" at bounding box center [554, 388] width 622 height 80
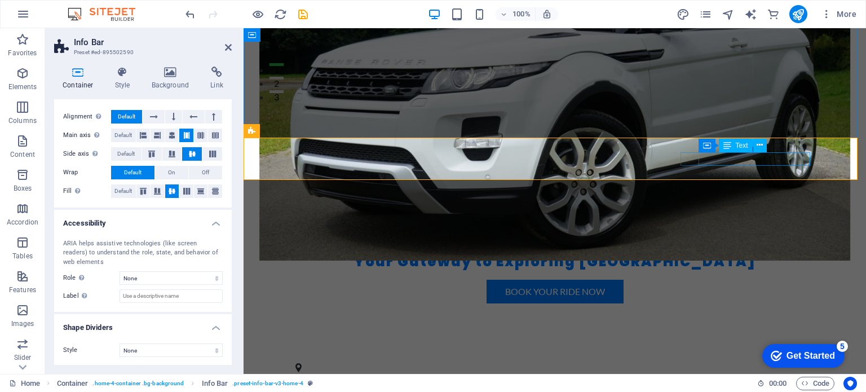
click at [82, 81] on h4 "Container" at bounding box center [80, 79] width 52 height 24
click at [229, 46] on icon at bounding box center [228, 47] width 7 height 9
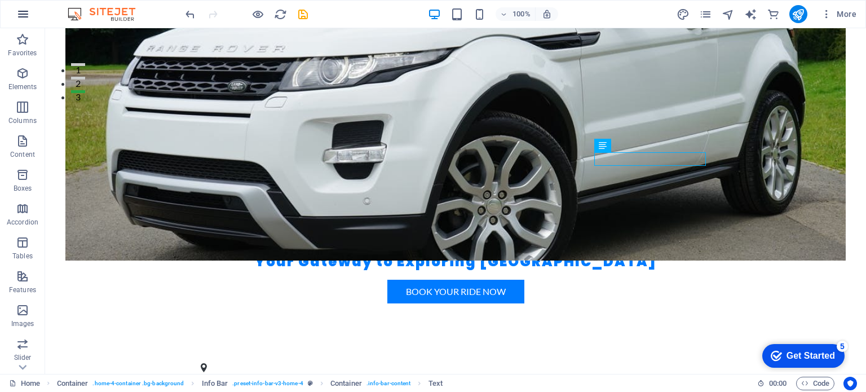
click at [14, 12] on button "button" at bounding box center [23, 14] width 27 height 27
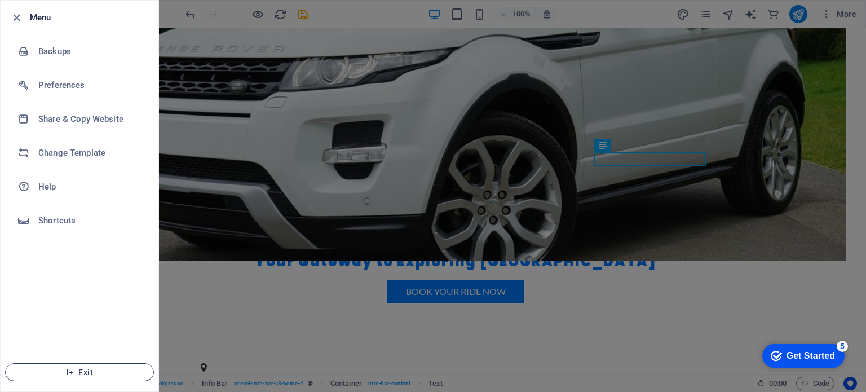
click at [88, 376] on span "Exit" at bounding box center [80, 371] width 130 height 9
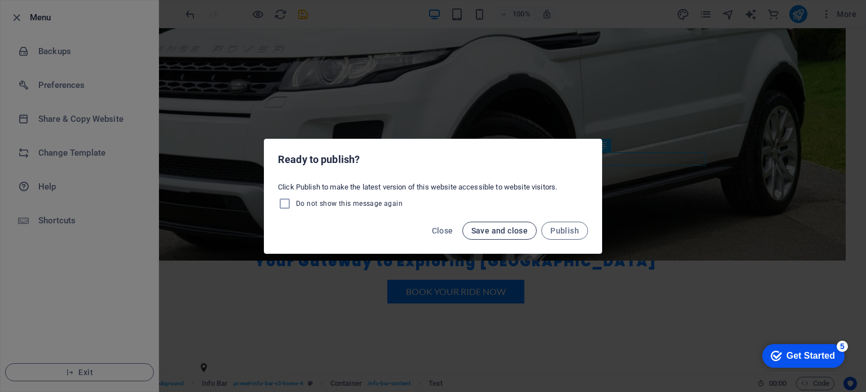
click at [510, 232] on span "Save and close" at bounding box center [499, 230] width 57 height 9
